Goal: Information Seeking & Learning: Compare options

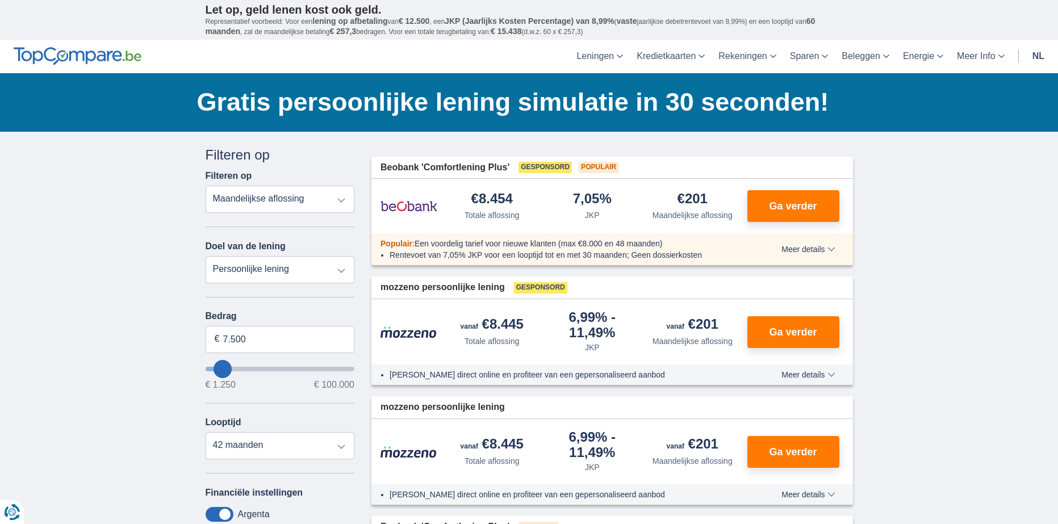
click at [300, 204] on select "Totale aflossing JKP Maandelijkse aflossing" at bounding box center [280, 199] width 149 height 27
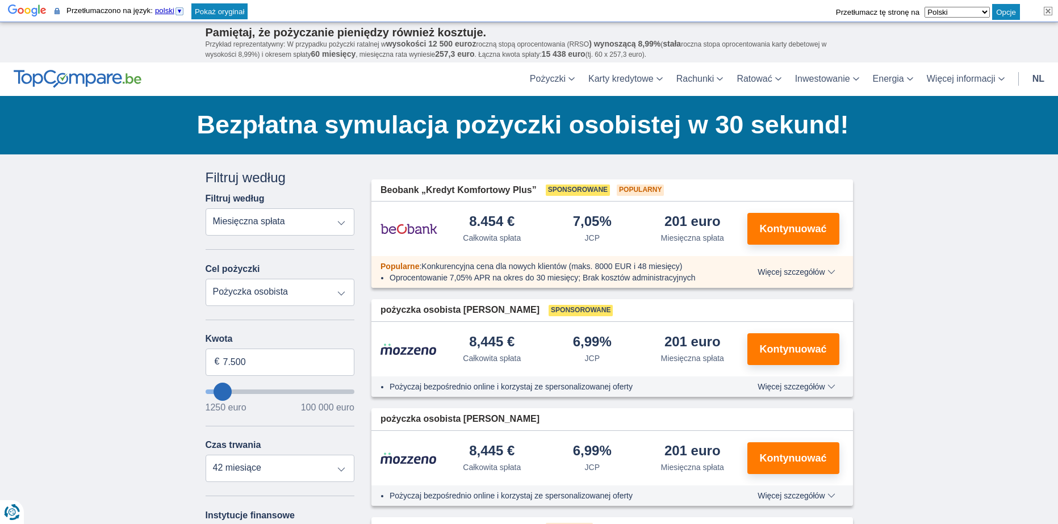
click at [206, 208] on select "Całkowita spłata JCP Miesięczna spłata" at bounding box center [280, 221] width 149 height 27
click at [312, 287] on select "Pożyczka osobista Automatyczny Motocykl / rower Kamper / przyczepa kempingowa R…" at bounding box center [280, 292] width 149 height 27
select select "vehicleLoan"
click at [206, 279] on select "Pożyczka osobista Automatyczny Motocykl / rower Kamper / przyczepa kempingowa R…" at bounding box center [280, 292] width 149 height 27
select select "3-4"
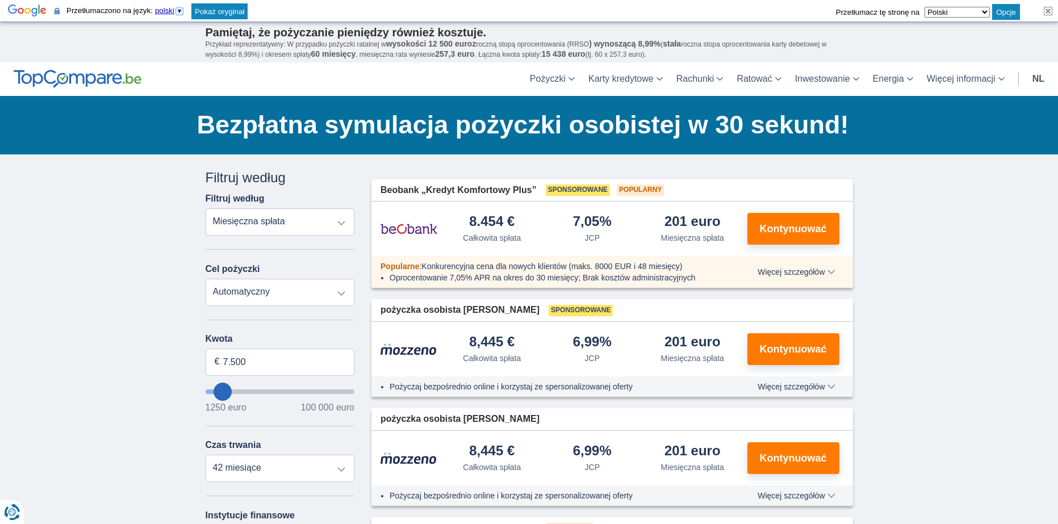
type input "15.000"
type input "15250"
select select "60"
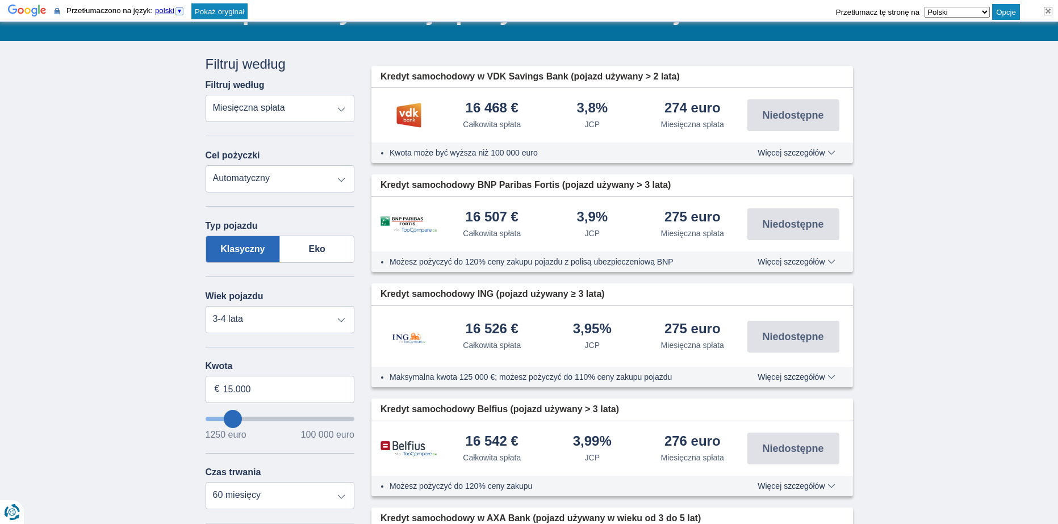
scroll to position [170, 0]
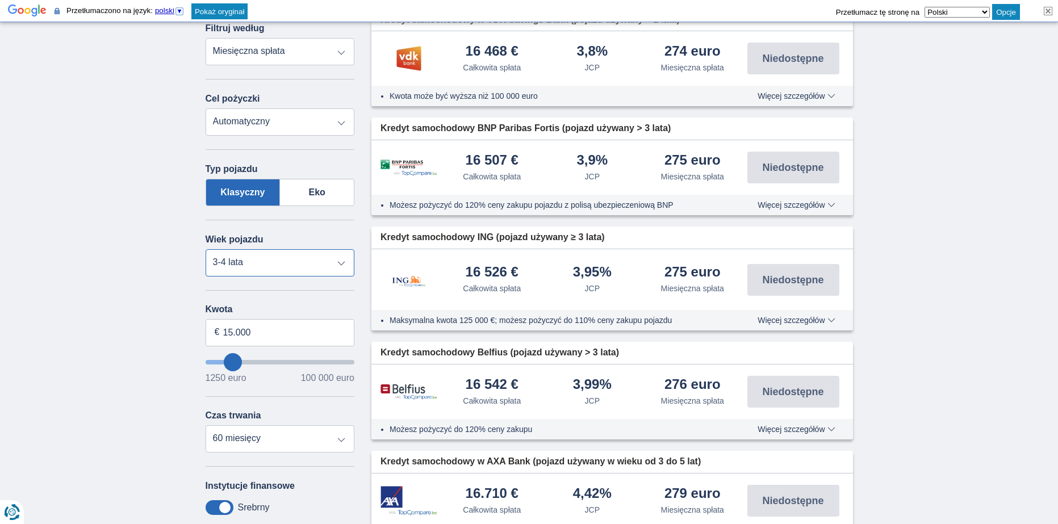
click at [312, 268] on select "Nowy 0-1 rok 1-2 lata 2-3 lata 3-4 lata 4-5 lat 5+ lat" at bounding box center [280, 262] width 149 height 27
select select "5+"
click at [206, 249] on select "Nowy 0-1 rok 1-2 lata 2-3 lata 3-4 lata 4-5 lat 5+ lat" at bounding box center [280, 262] width 149 height 27
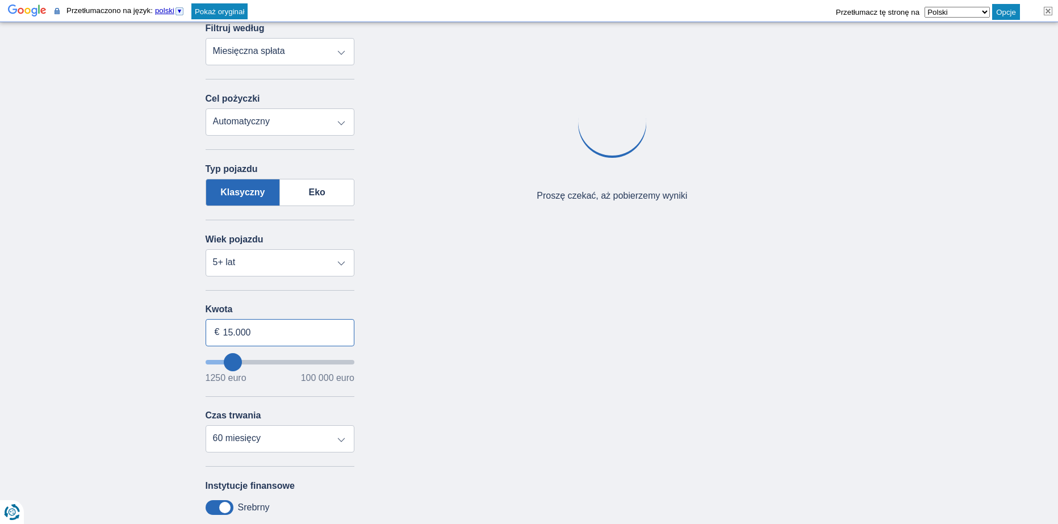
drag, startPoint x: 309, startPoint y: 328, endPoint x: 110, endPoint y: 328, distance: 199.3
click at [112, 329] on div "× widget.non-eligible-application.title widget.non-eligible-application.text ni…" at bounding box center [529, 345] width 1058 height 722
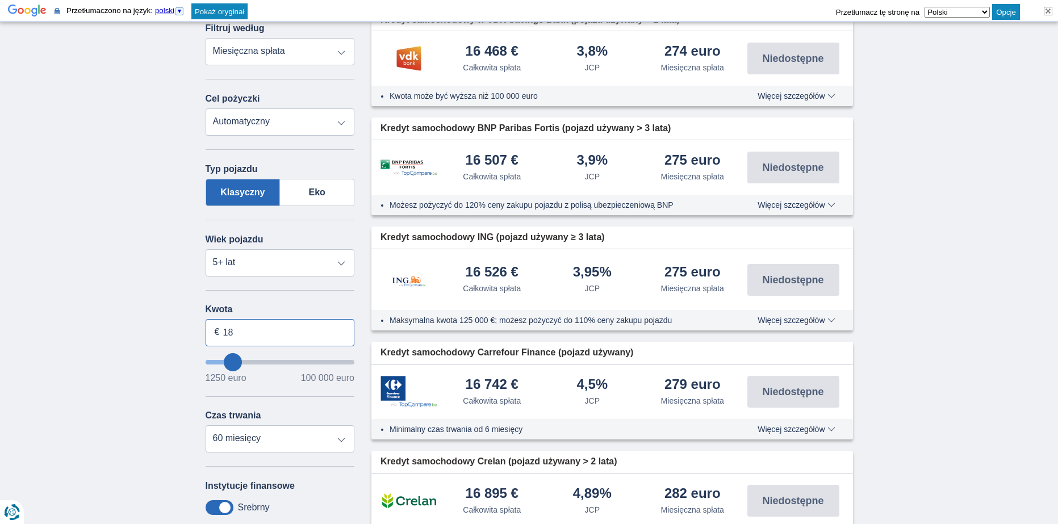
type input "1"
type input "8"
type input "18.500"
type input "18250"
select select "84"
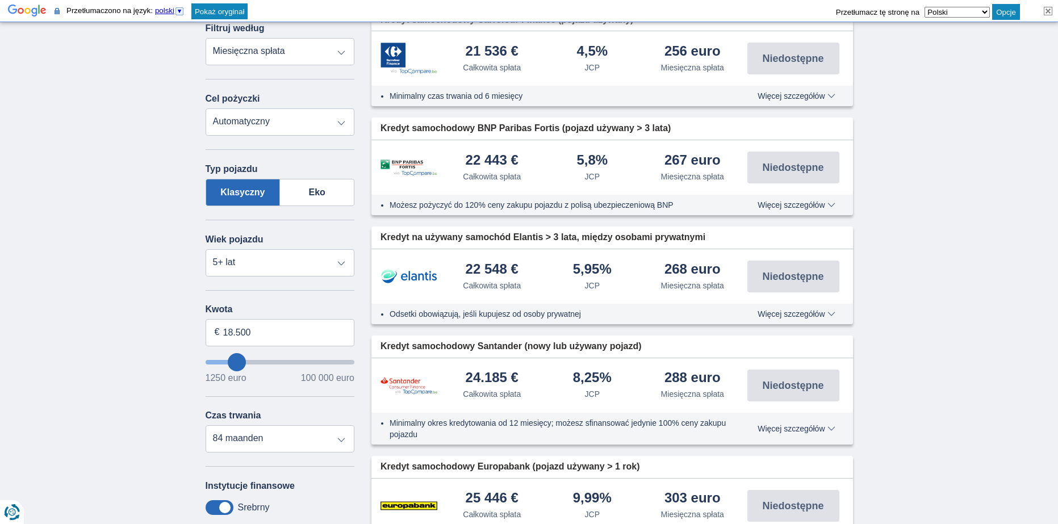
scroll to position [0, 0]
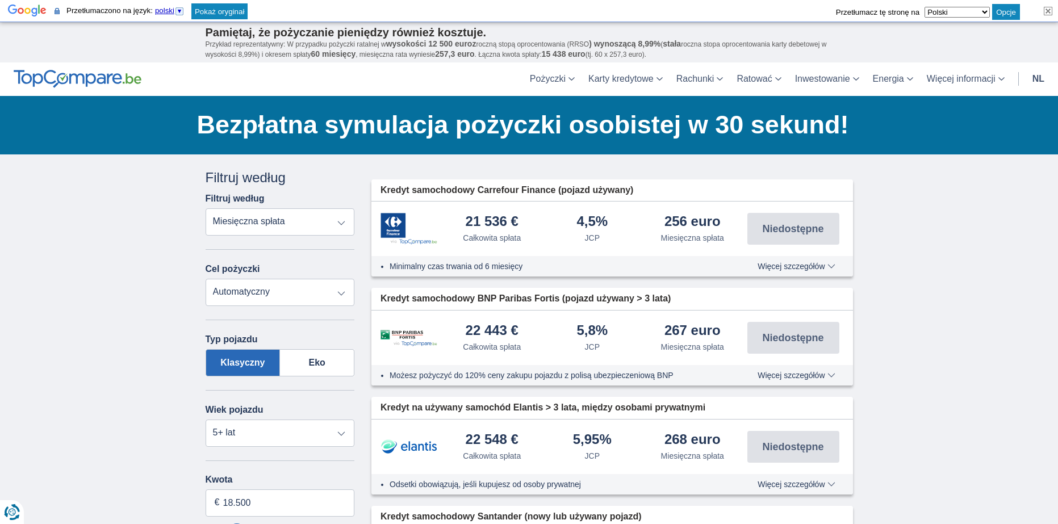
click at [806, 376] on font "Więcej szczegółów" at bounding box center [790, 375] width 67 height 9
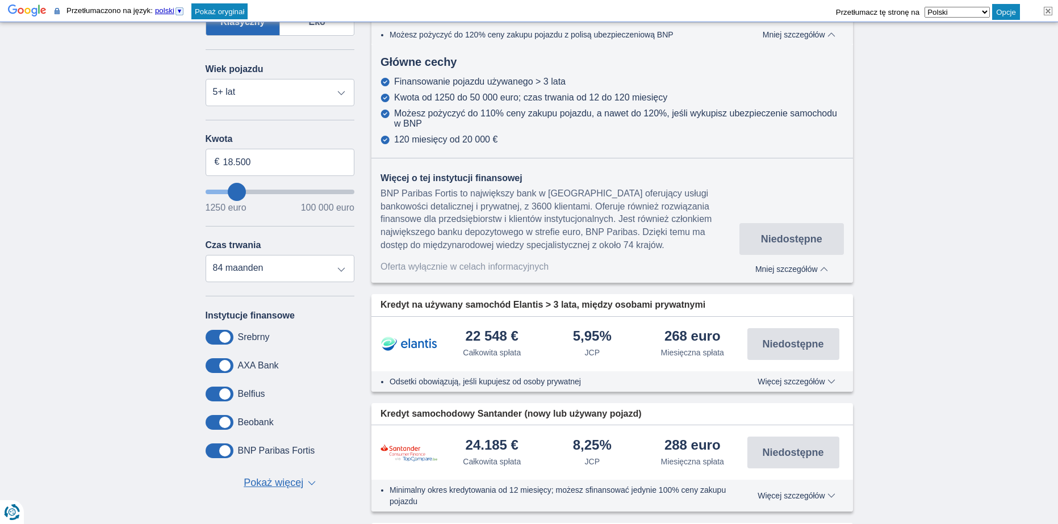
scroll to position [114, 0]
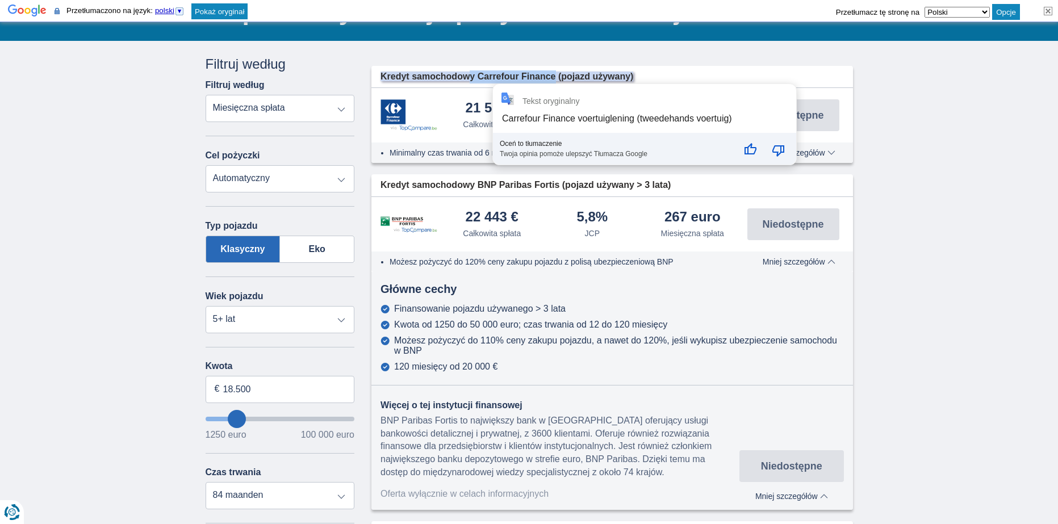
drag, startPoint x: 470, startPoint y: 76, endPoint x: 556, endPoint y: 75, distance: 86.9
click at [556, 76] on font "Kredyt samochodowy Carrefour Finance (pojazd używany)" at bounding box center [506, 77] width 253 height 10
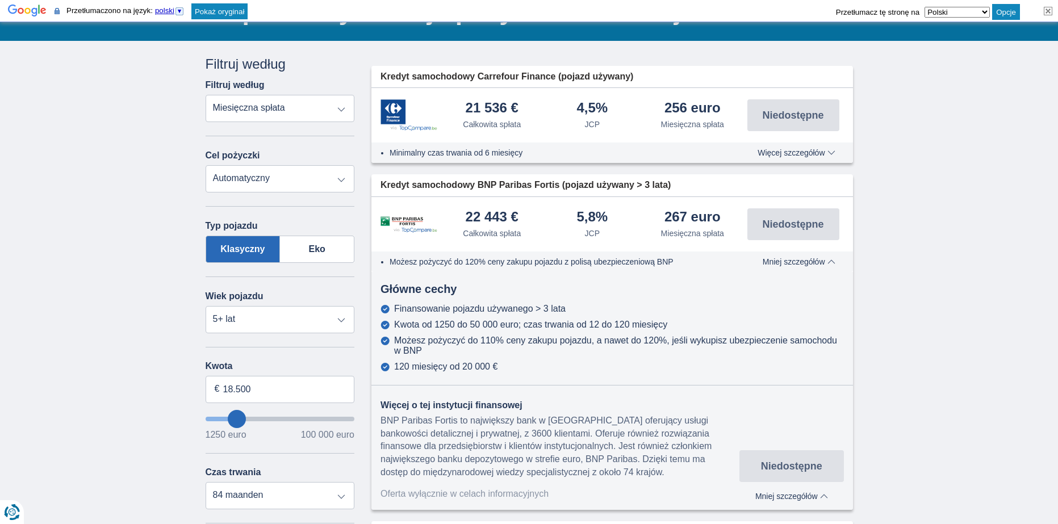
click at [703, 38] on div "Bezpłatna symulacja pożyczki osobistej w 30 sekund! Oszczędź do 3800 €* Nasza o…" at bounding box center [529, 11] width 664 height 58
drag, startPoint x: 479, startPoint y: 73, endPoint x: 555, endPoint y: 72, distance: 76.7
click at [555, 72] on font "Kredyt samochodowy Carrefour Finance (pojazd używany)" at bounding box center [506, 77] width 253 height 10
copy font "Carrefour Finance"
